Goal: Information Seeking & Learning: Learn about a topic

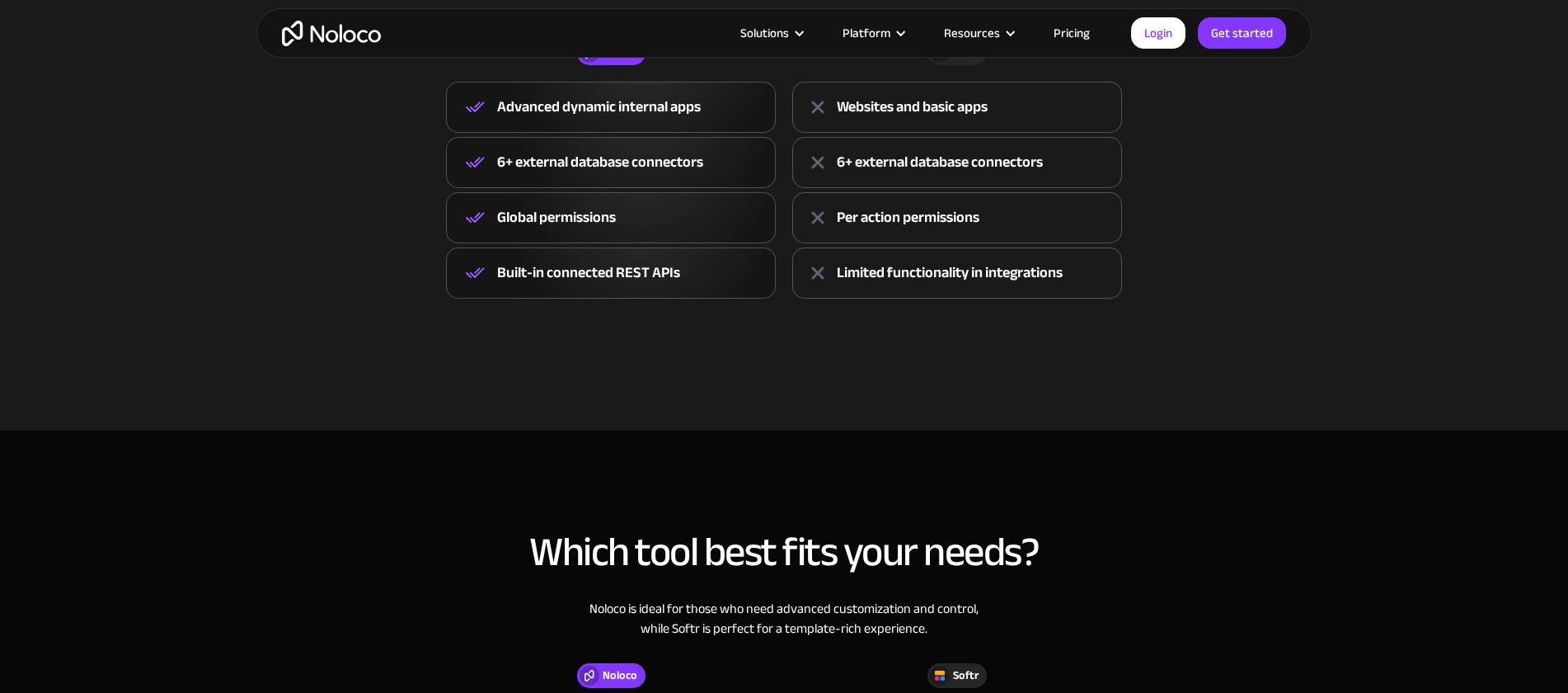
scroll to position [501, 0]
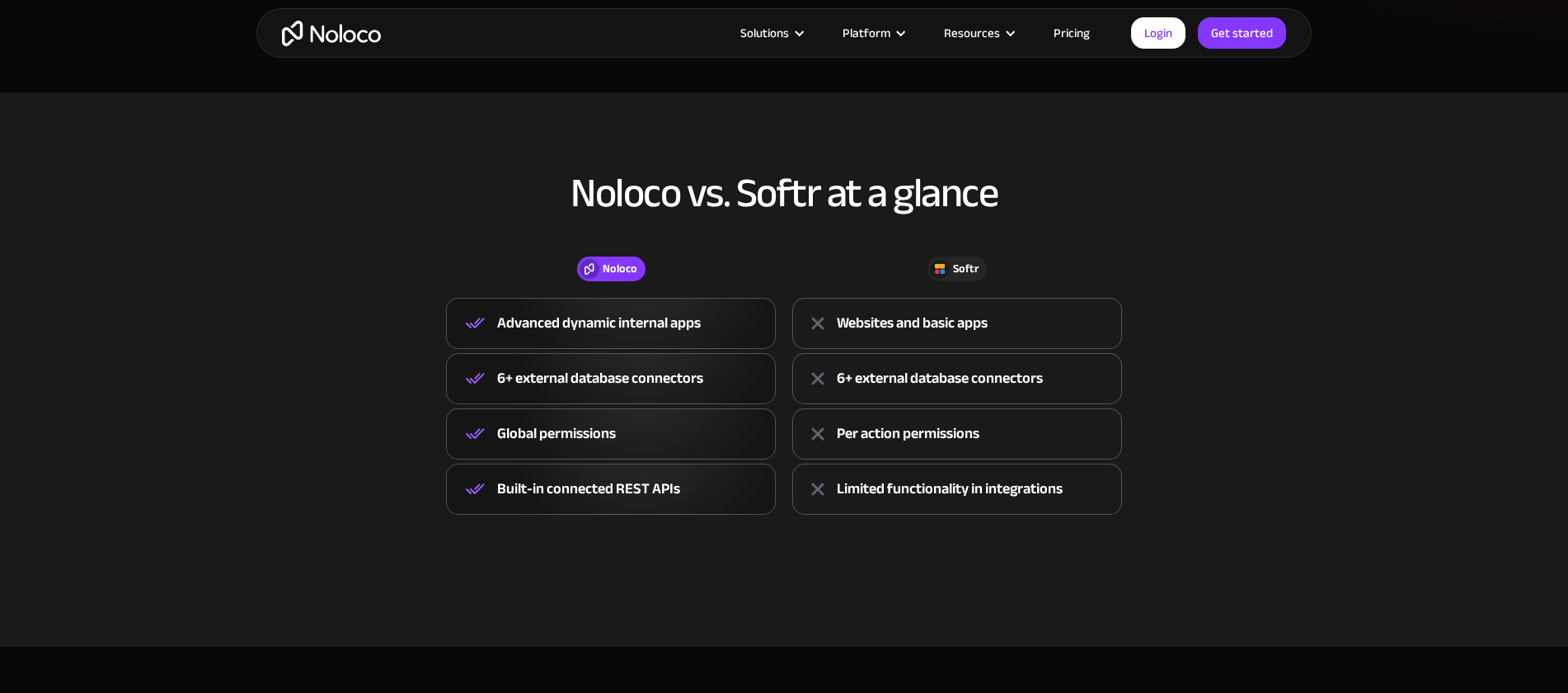
click at [620, 324] on div "Advanced dynamic internal apps" at bounding box center [598, 323] width 203 height 25
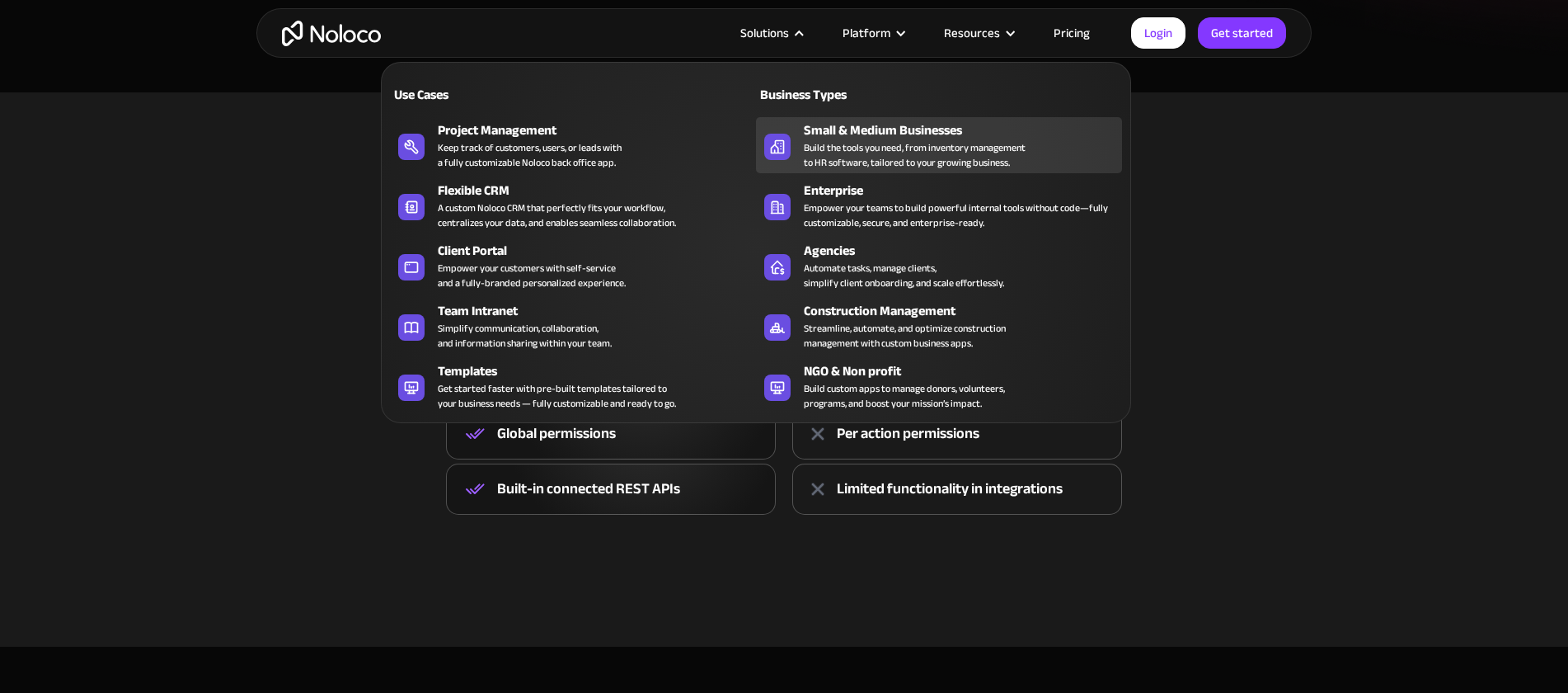
click at [802, 147] on link "Small & Medium Businesses Build the tools you need, from inventory management t…" at bounding box center [938, 145] width 366 height 56
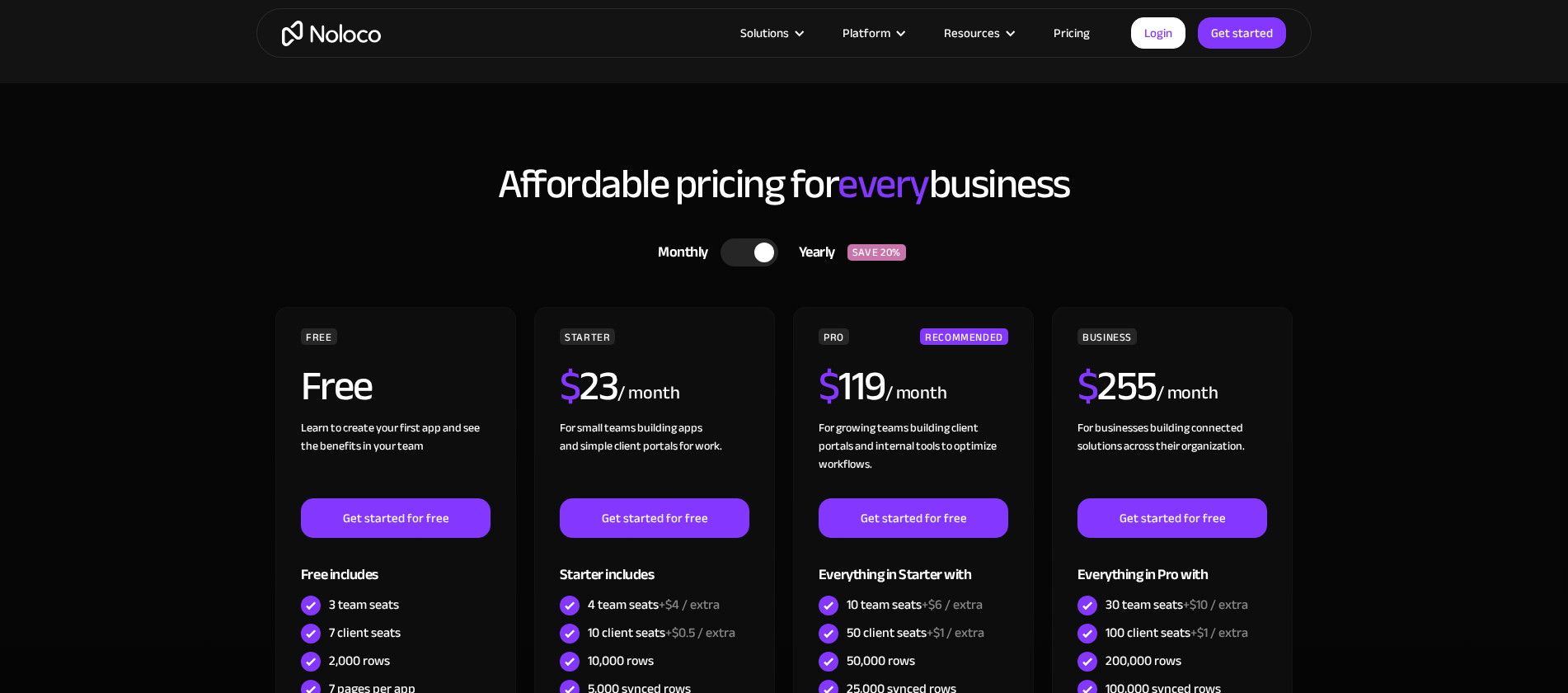
scroll to position [4410, 0]
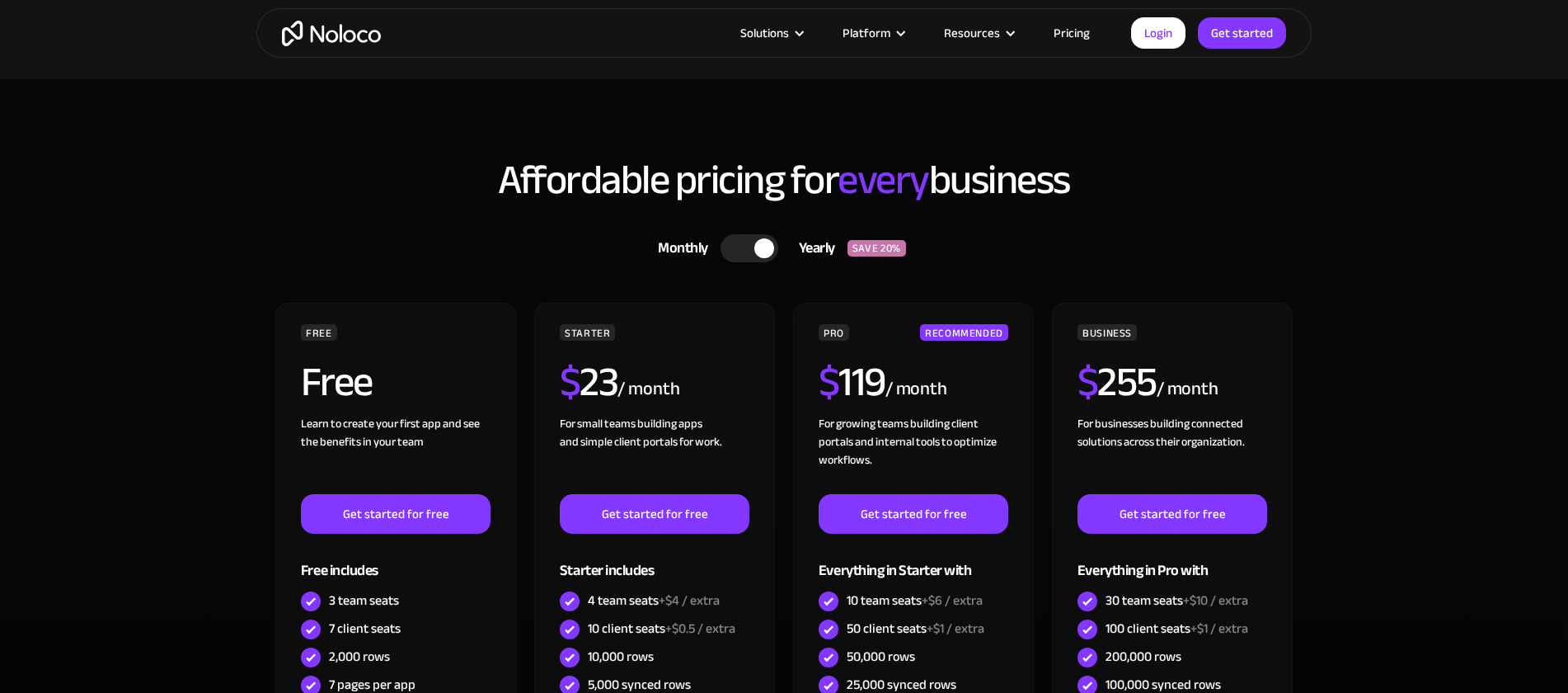
click at [1081, 29] on link "Pricing" at bounding box center [1071, 33] width 77 height 22
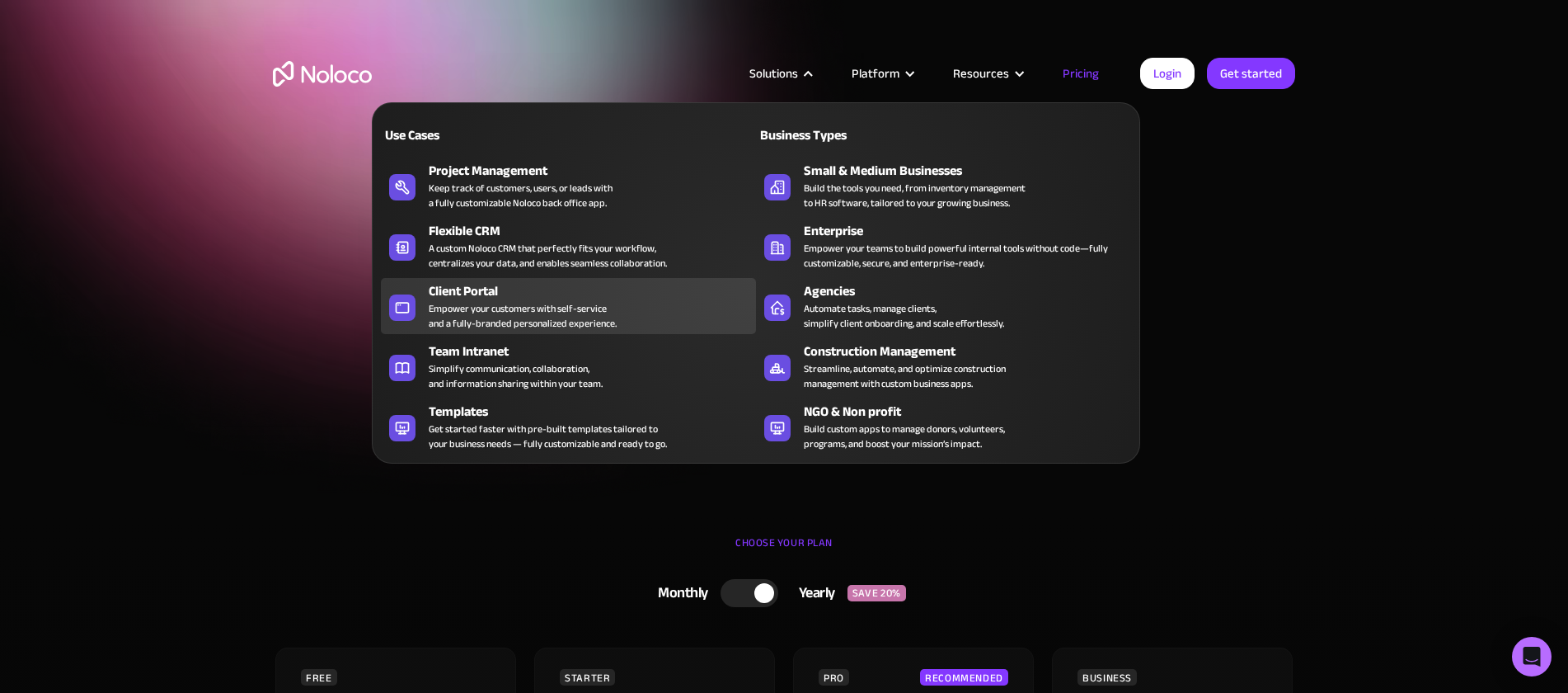
click at [475, 320] on div "Empower your customers with self-service and a fully-branded personalized exper…" at bounding box center [522, 316] width 188 height 30
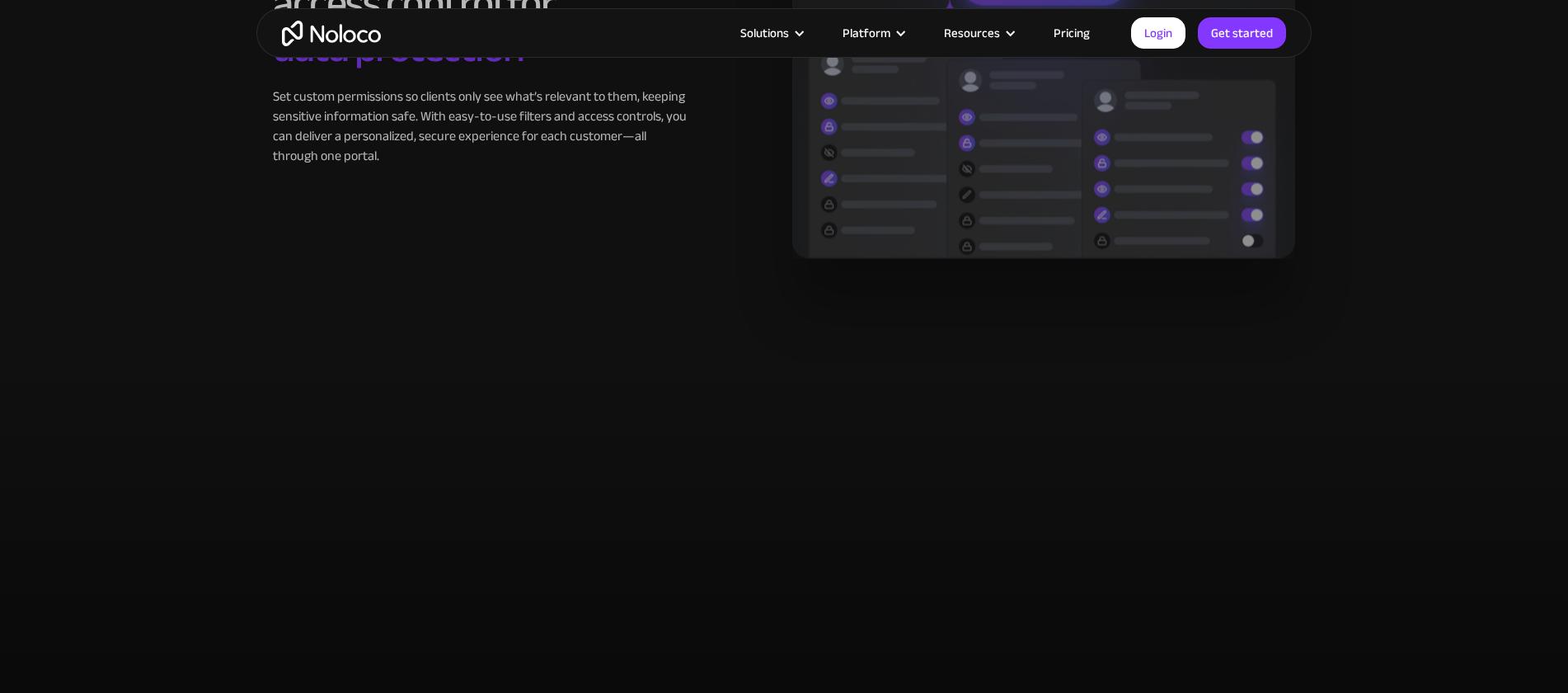
scroll to position [1338, 0]
